Goal: Information Seeking & Learning: Learn about a topic

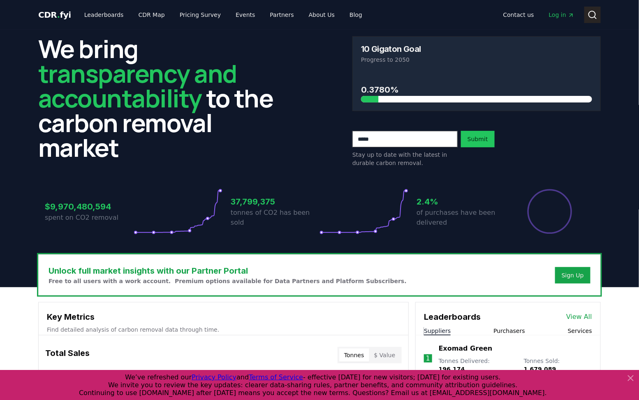
click at [593, 18] on icon at bounding box center [593, 15] width 10 height 10
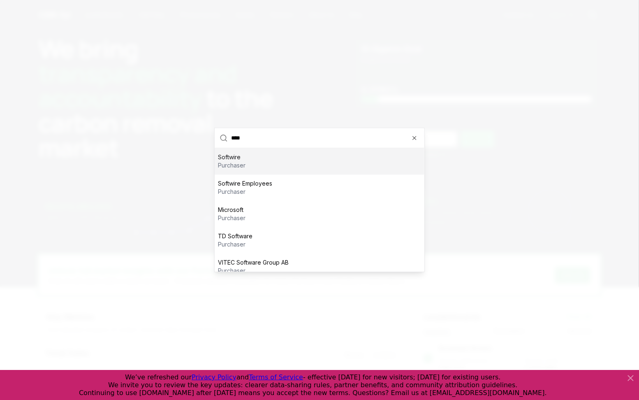
type input "****"
click at [226, 160] on p "Softwire" at bounding box center [232, 157] width 28 height 8
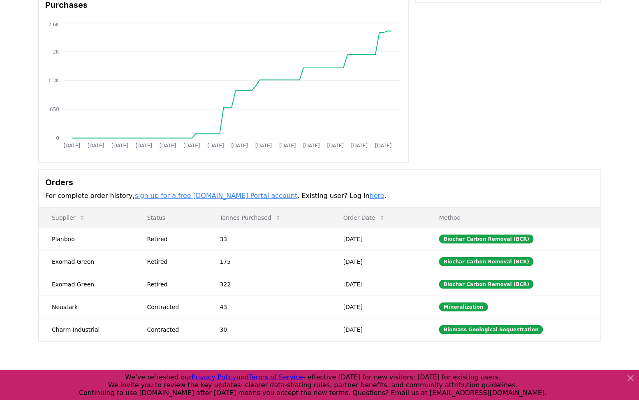
scroll to position [94, 0]
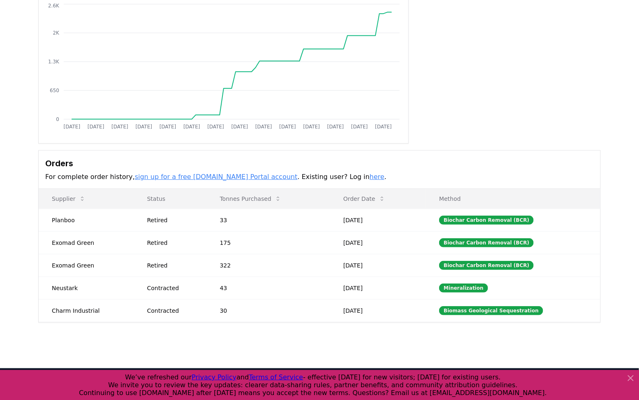
click at [632, 379] on icon at bounding box center [631, 378] width 5 height 5
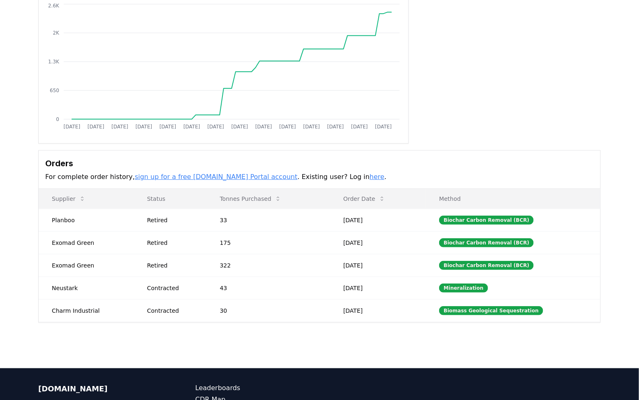
click at [370, 177] on link "here" at bounding box center [377, 177] width 15 height 8
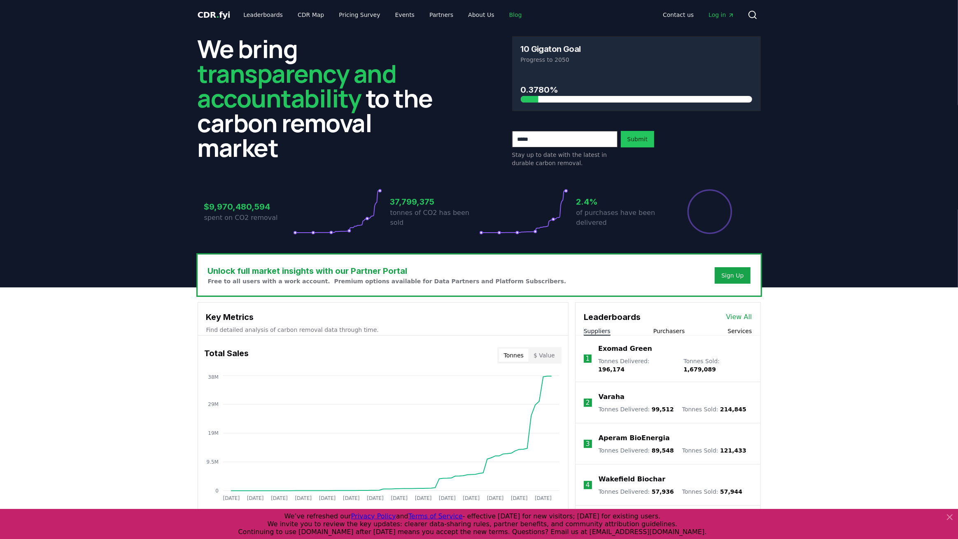
click at [502, 15] on link "Blog" at bounding box center [515, 14] width 26 height 15
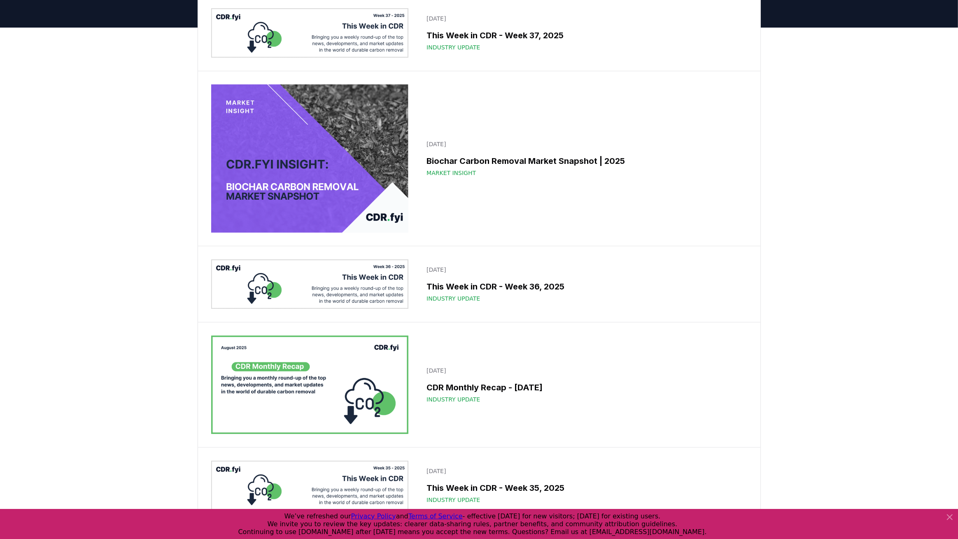
scroll to position [68, 0]
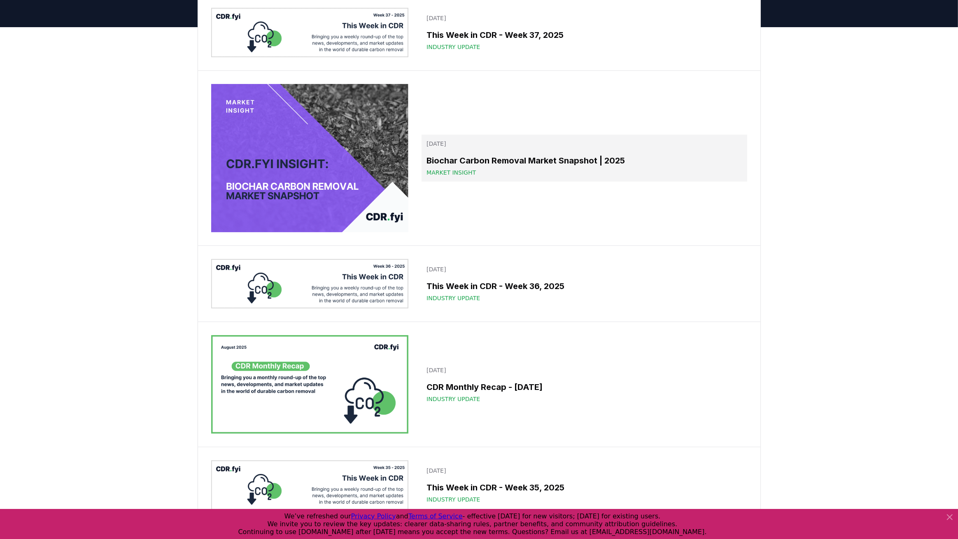
click at [464, 150] on link "September 09, 2025 Biochar Carbon Removal Market Snapshot | 2025 Market Insight" at bounding box center [583, 158] width 325 height 47
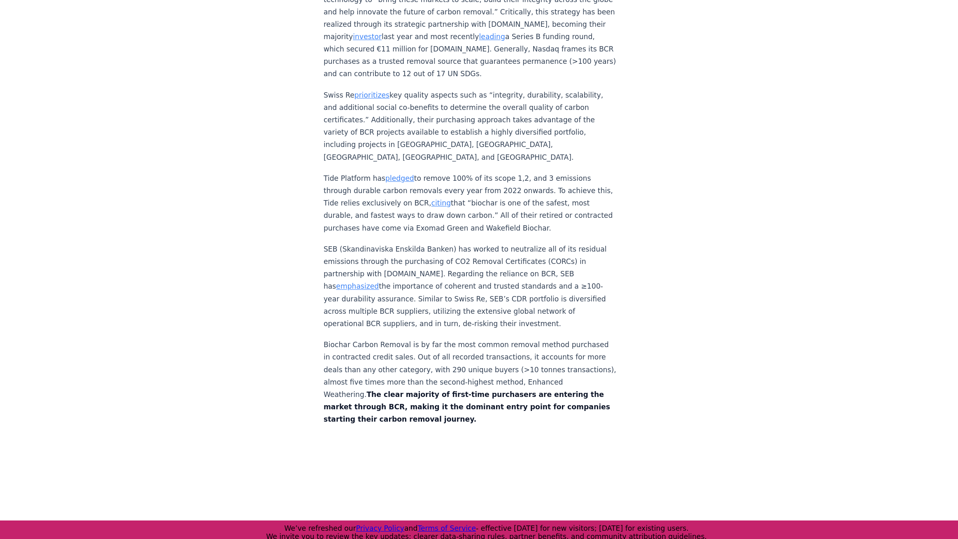
scroll to position [3471, 0]
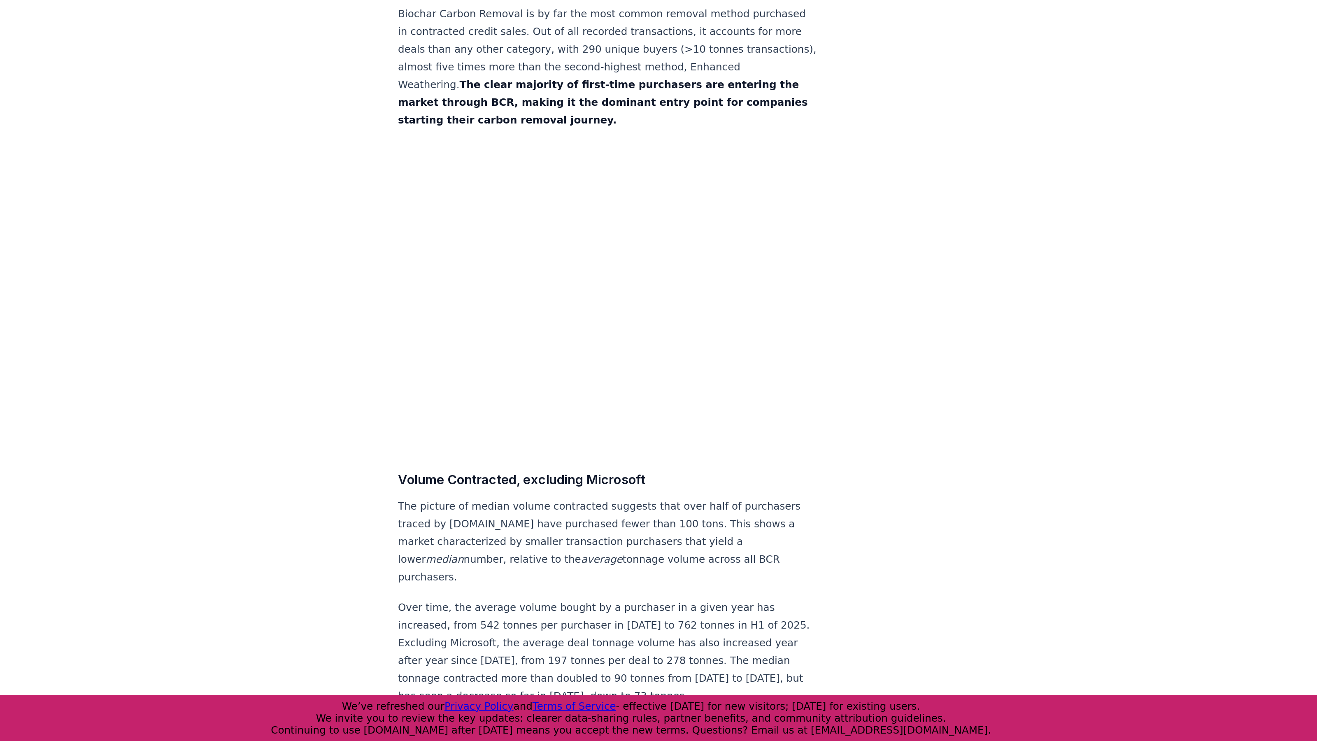
scroll to position [3631, 0]
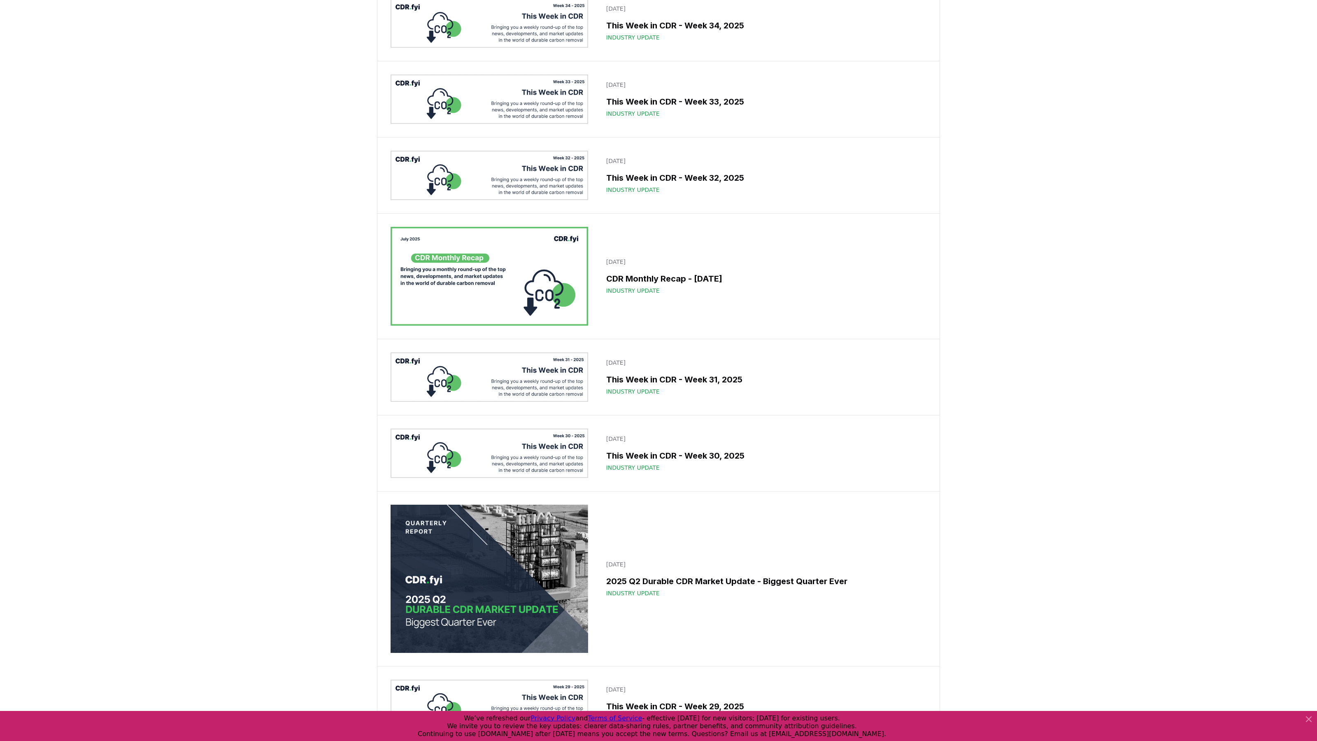
scroll to position [700, 0]
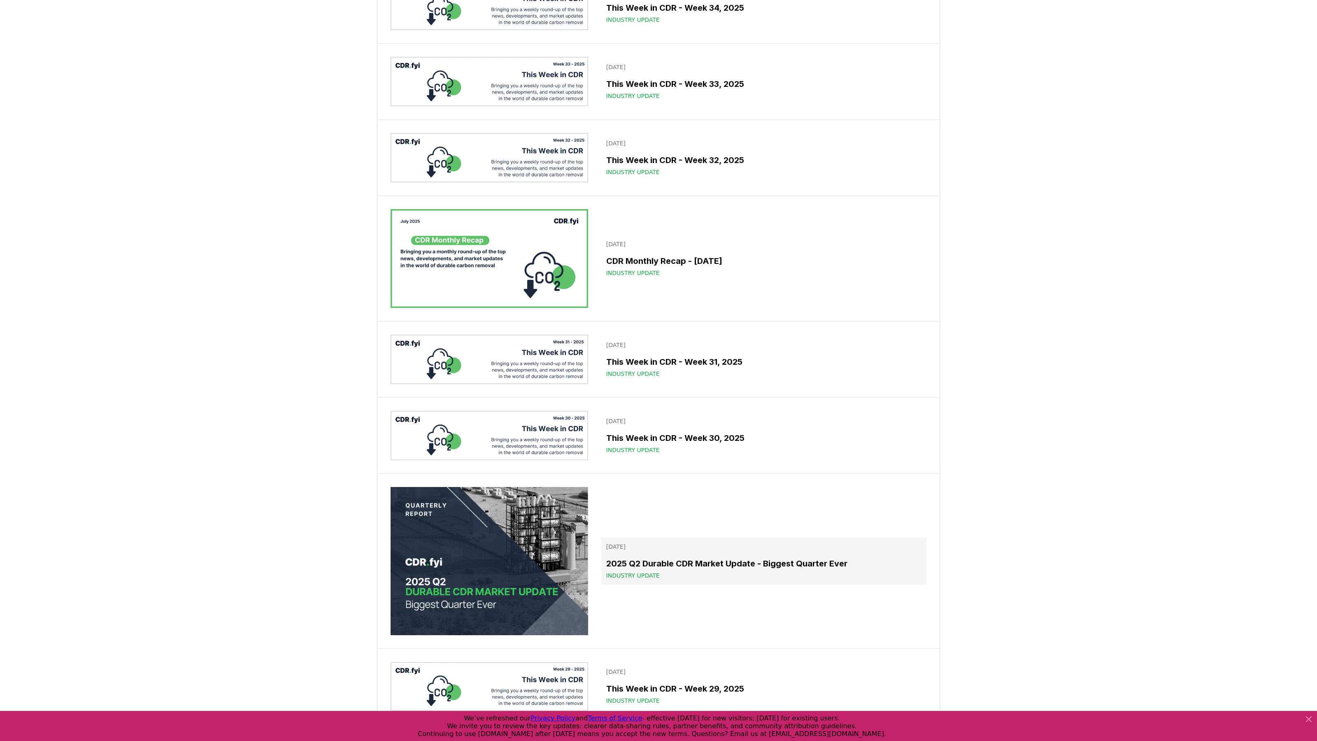
click at [663, 538] on div "Industry Update" at bounding box center [763, 575] width 315 height 8
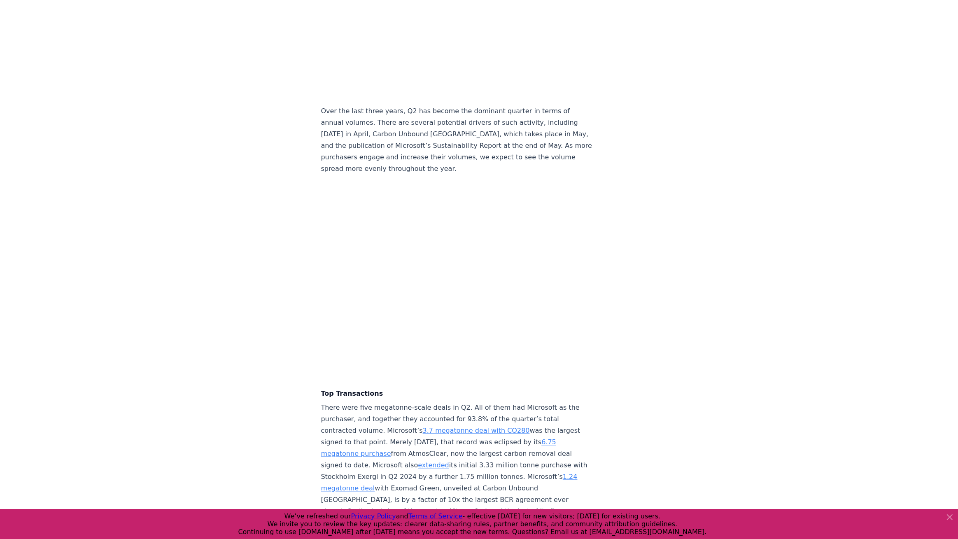
scroll to position [1578, 0]
click at [537, 400] on p "There were five megatonne-scale deals in Q2. All of them had Microsoft as the p…" at bounding box center [457, 475] width 272 height 150
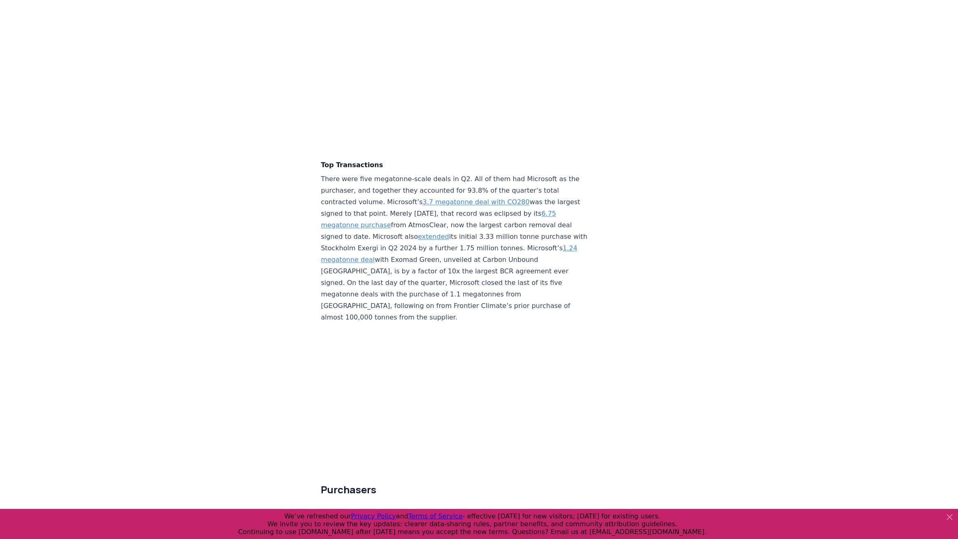
scroll to position [1846, 0]
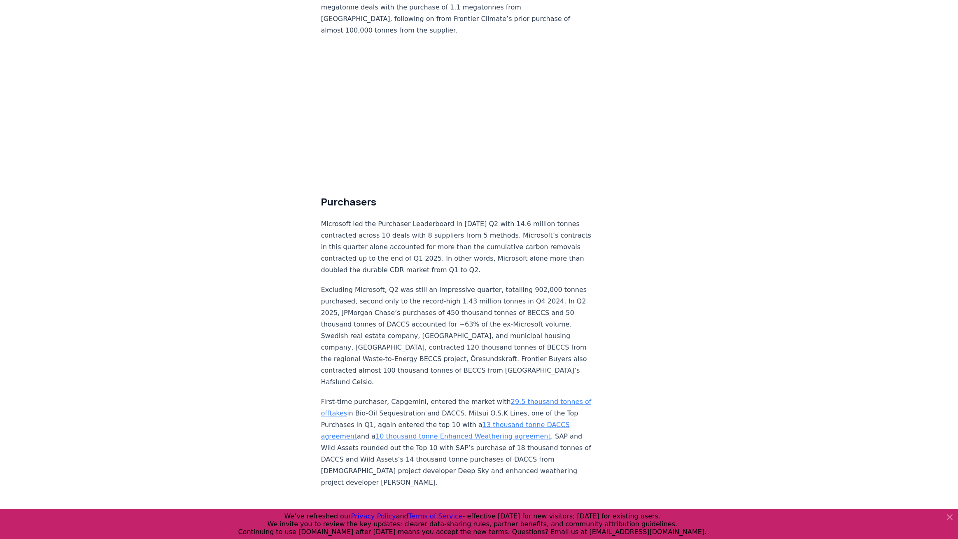
scroll to position [2059, 0]
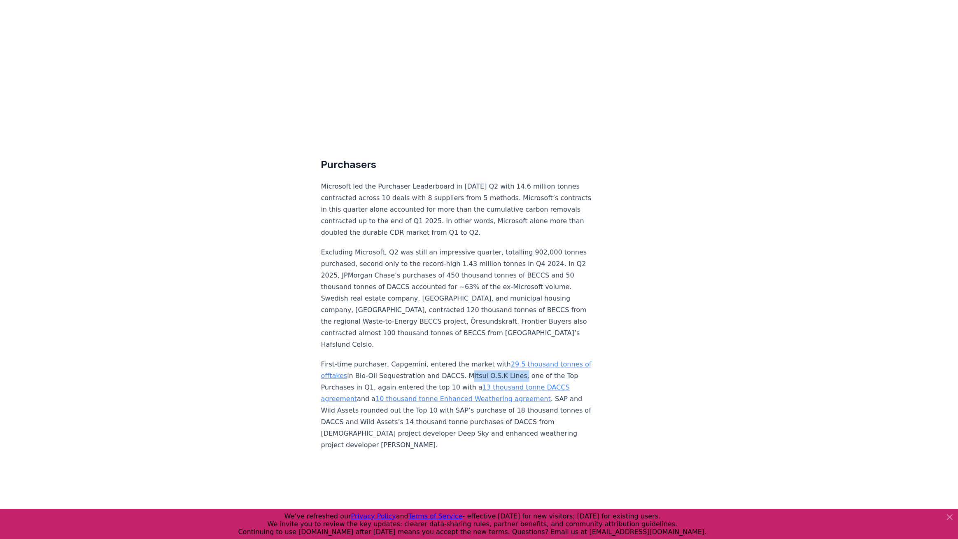
drag, startPoint x: 512, startPoint y: 325, endPoint x: 458, endPoint y: 323, distance: 53.9
click at [459, 358] on p "First-time purchaser, Capgemini, entered the market with 29.5 thousand tonnes o…" at bounding box center [457, 404] width 272 height 92
copy p "Mitsui O.S.K Lines"
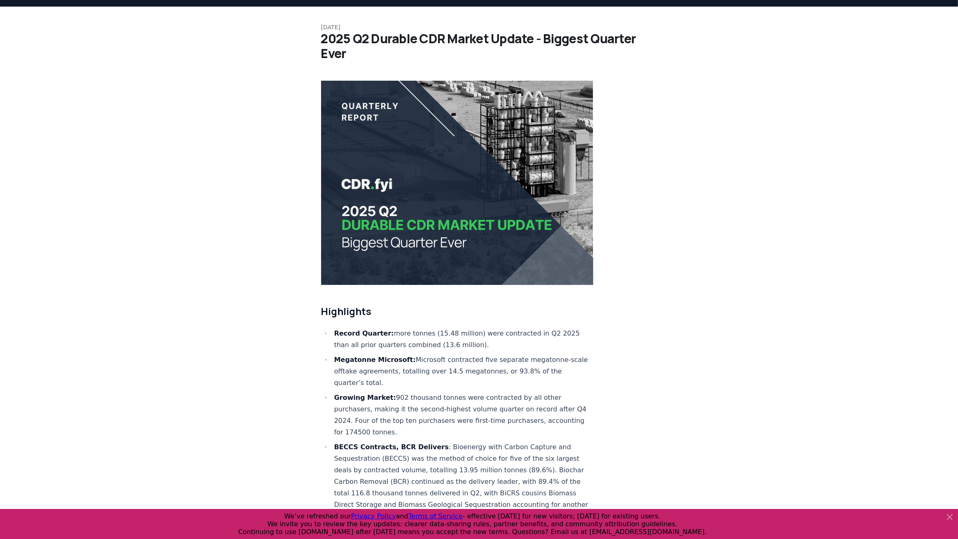
scroll to position [0, 0]
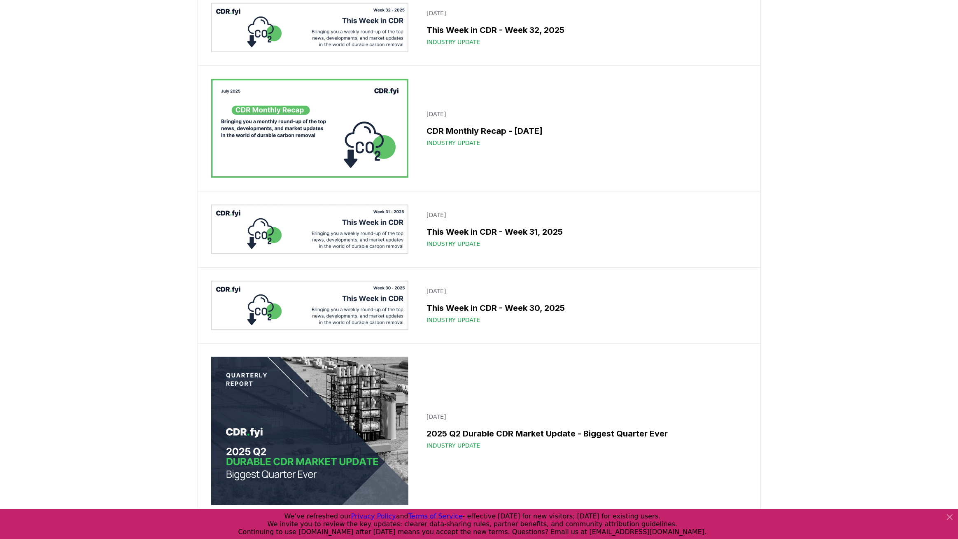
scroll to position [996, 0]
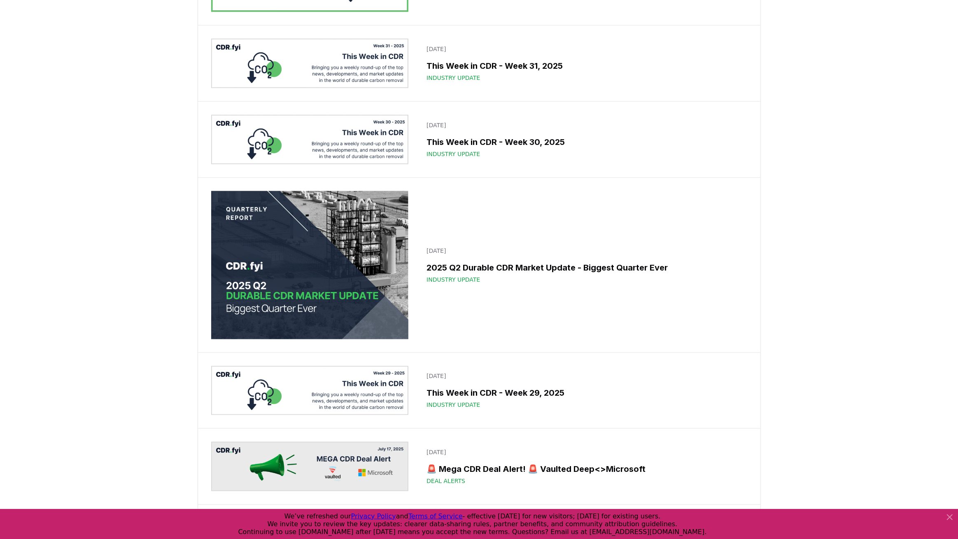
click at [345, 256] on img at bounding box center [310, 265] width 198 height 148
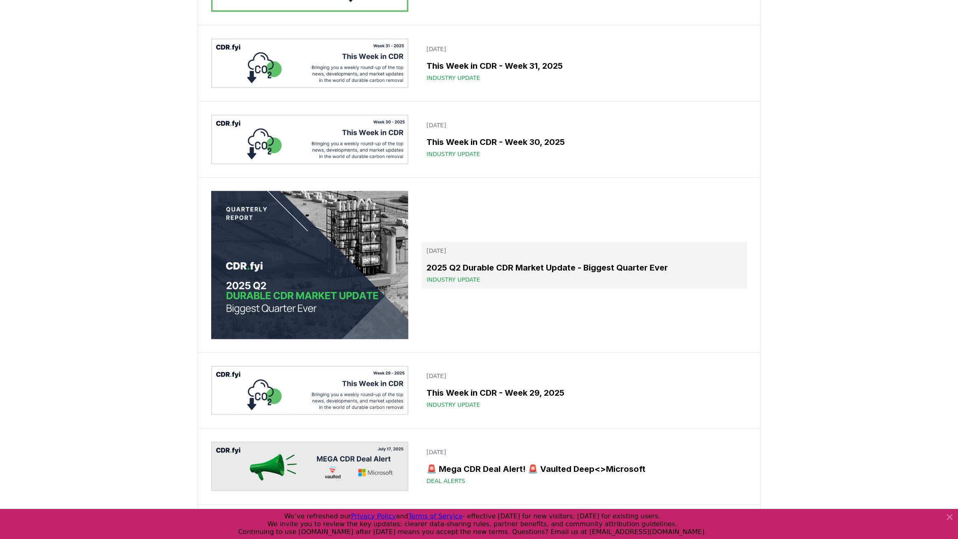
click at [466, 273] on div "2025 Q2 Durable CDR Market Update - Biggest Quarter Ever Industry Update" at bounding box center [583, 272] width 315 height 22
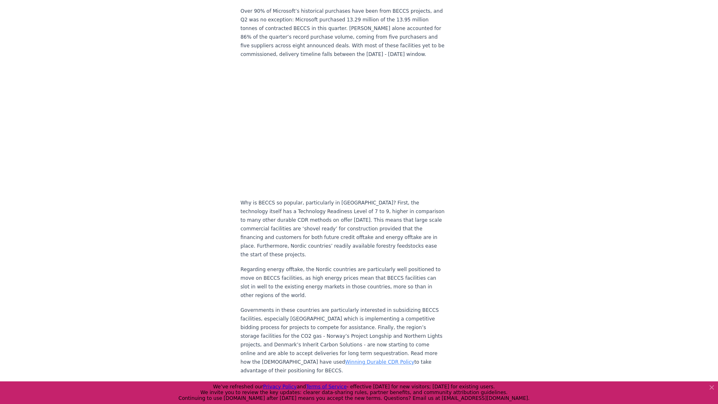
scroll to position [775, 0]
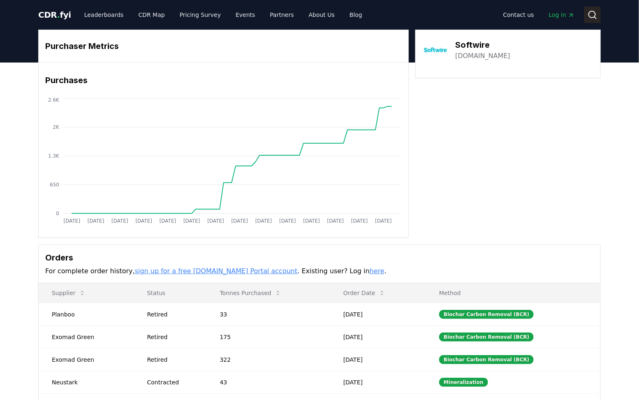
click at [589, 18] on icon at bounding box center [593, 15] width 10 height 10
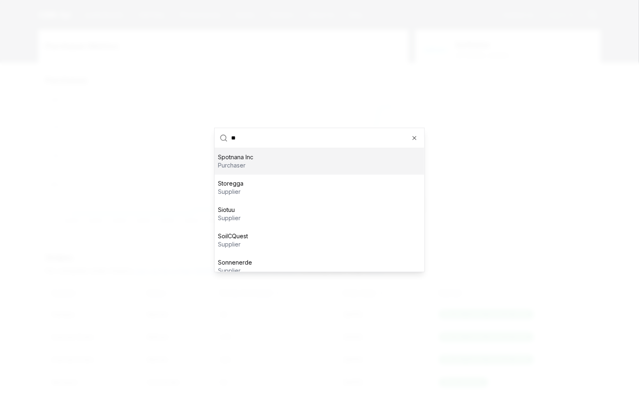
type input "*"
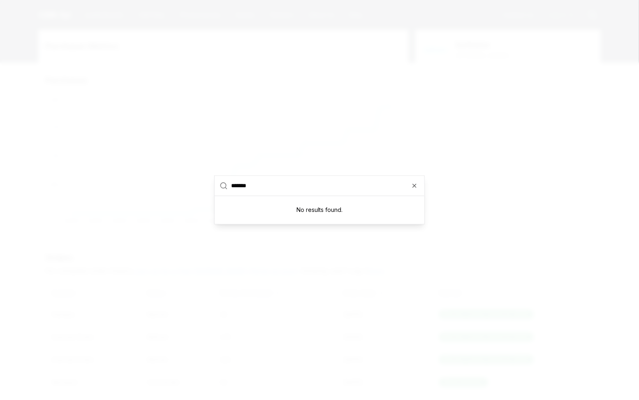
click at [248, 184] on input "*******" at bounding box center [325, 186] width 188 height 20
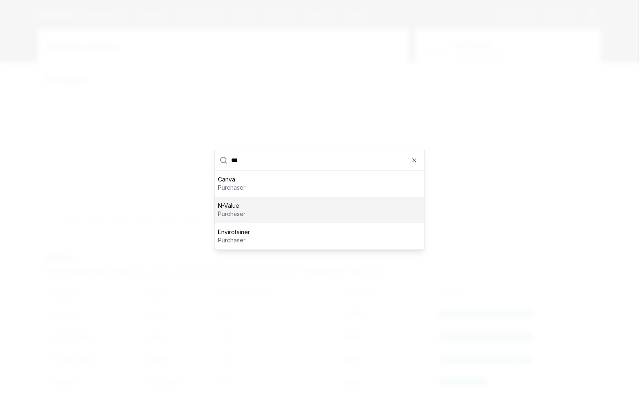
type input "***"
click at [246, 208] on div "N-Value purchaser" at bounding box center [320, 210] width 210 height 26
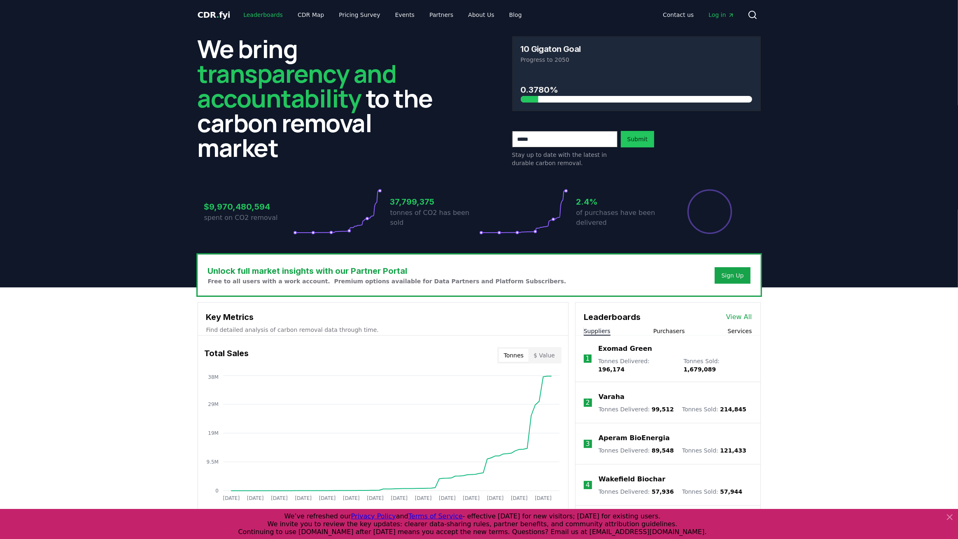
click at [258, 19] on link "Leaderboards" at bounding box center [263, 14] width 53 height 15
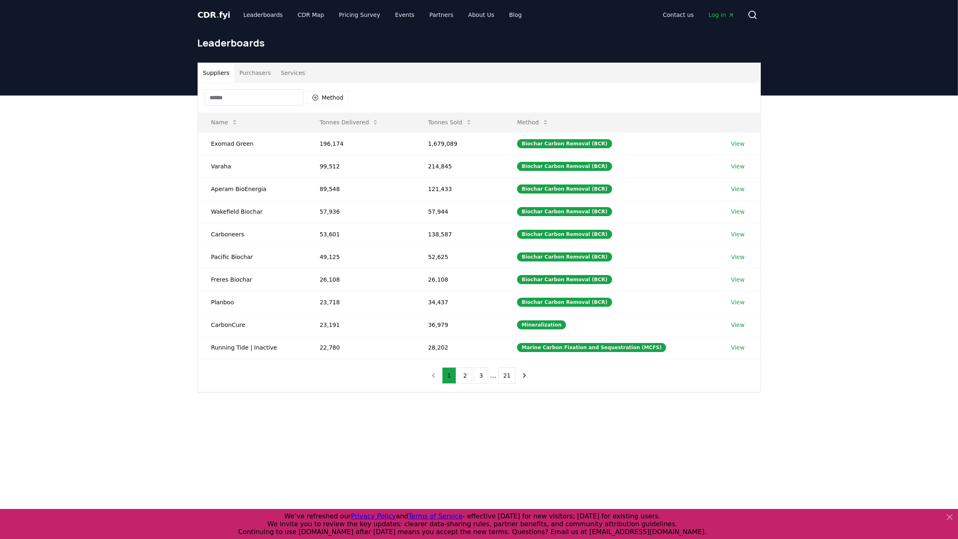
click at [256, 76] on button "Purchasers" at bounding box center [255, 73] width 42 height 20
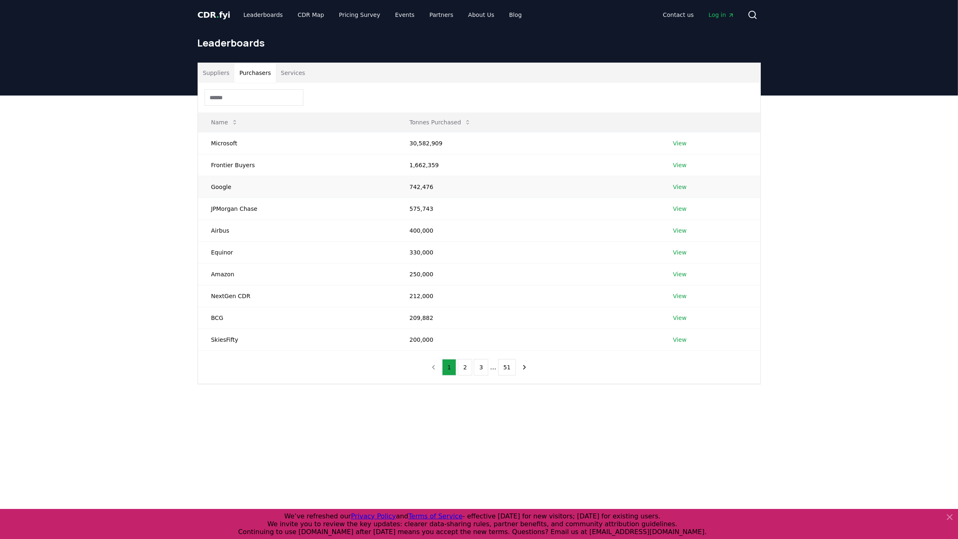
drag, startPoint x: 205, startPoint y: 121, endPoint x: 277, endPoint y: 193, distance: 101.3
click at [277, 193] on table "Name Tonnes Purchased Microsoft 30,582,909 View Frontier Buyers 1,662,359 View …" at bounding box center [479, 231] width 562 height 238
drag, startPoint x: 450, startPoint y: 334, endPoint x: 343, endPoint y: 245, distance: 138.8
click at [343, 245] on tbody "Microsoft 30,582,909 View Frontier Buyers 1,662,359 View Google 742,476 View JP…" at bounding box center [479, 241] width 562 height 218
click at [597, 407] on div "Suppliers Purchasers Services Name Tonnes Purchased Microsoft 30,582,909 View F…" at bounding box center [479, 255] width 958 height 321
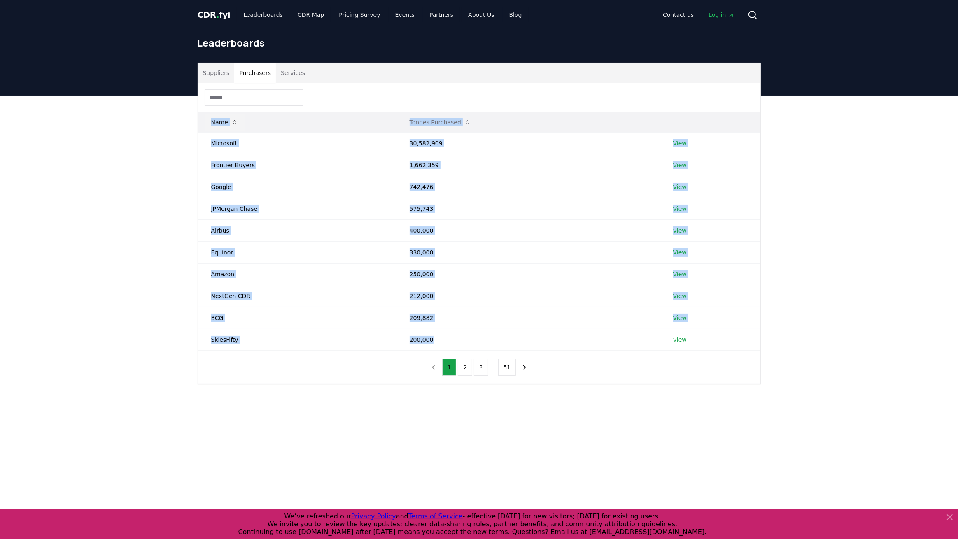
drag, startPoint x: 458, startPoint y: 344, endPoint x: 207, endPoint y: 118, distance: 338.3
click at [207, 118] on table "Name Tonnes Purchased Microsoft 30,582,909 View Frontier Buyers 1,662,359 View …" at bounding box center [479, 231] width 562 height 238
copy table "Name Tonnes Purchased Microsoft 30,582,909 View Frontier Buyers 1,662,359 View …"
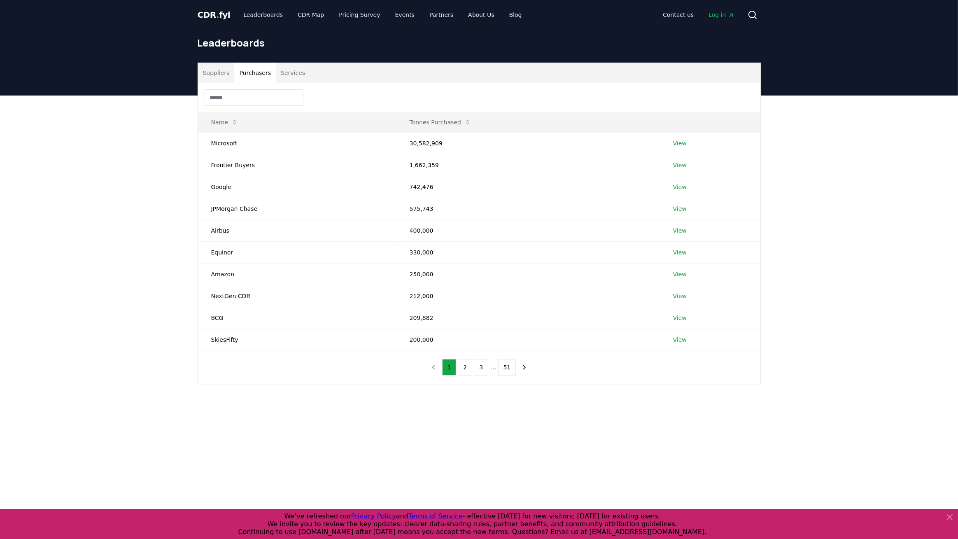
click at [117, 172] on div "Suppliers Purchasers Services Name Tonnes Purchased Microsoft 30,582,909 View F…" at bounding box center [479, 255] width 958 height 321
